Goal: Use online tool/utility: Utilize a website feature to perform a specific function

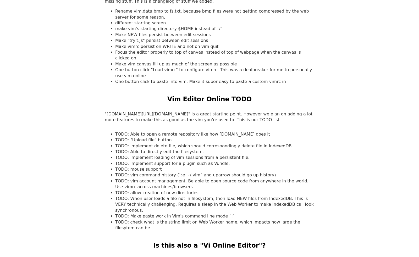
scroll to position [604, 0]
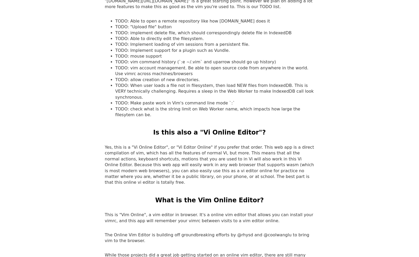
click at [121, 145] on p "Yes, this is a "Vi Online Editor", or "Vi Editor Online" if you prefer that ord…" at bounding box center [210, 165] width 210 height 41
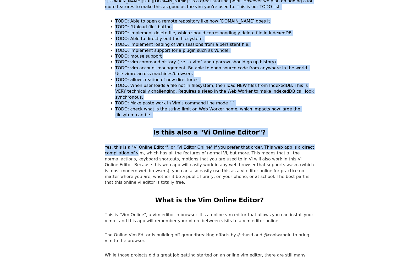
drag, startPoint x: 104, startPoint y: 141, endPoint x: 111, endPoint y: 145, distance: 7.6
click at [111, 145] on p "Yes, this is a "Vi Online Editor", or "Vi Editor Online" if you prefer that ord…" at bounding box center [210, 165] width 210 height 41
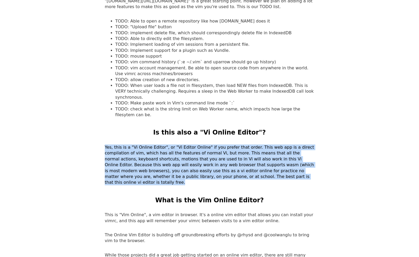
drag, startPoint x: 105, startPoint y: 142, endPoint x: 237, endPoint y: 171, distance: 135.1
click at [237, 171] on p "Yes, this is a "Vi Online Editor", or "Vi Editor Online" if you prefer that ord…" at bounding box center [210, 165] width 210 height 41
copy p "Yes, this is a "Vi Online Editor", or "Vi Editor Online" if you prefer that ord…"
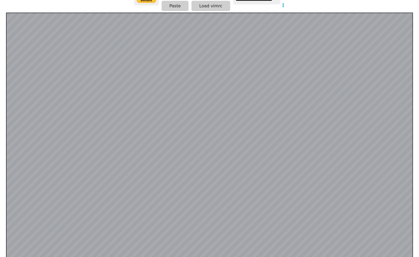
scroll to position [0, 8]
type input "**"
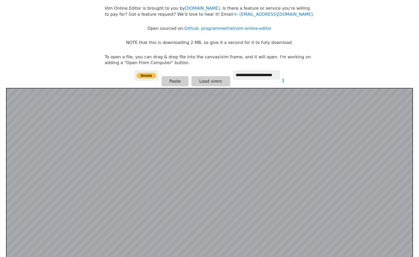
scroll to position [0, 0]
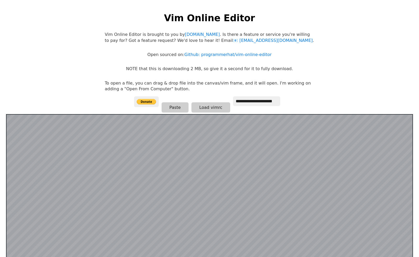
click at [196, 86] on p "To open a file, you can drag & drop file into the canvas/vim frame, and it will…" at bounding box center [210, 86] width 210 height 12
